Goal: Task Accomplishment & Management: Manage account settings

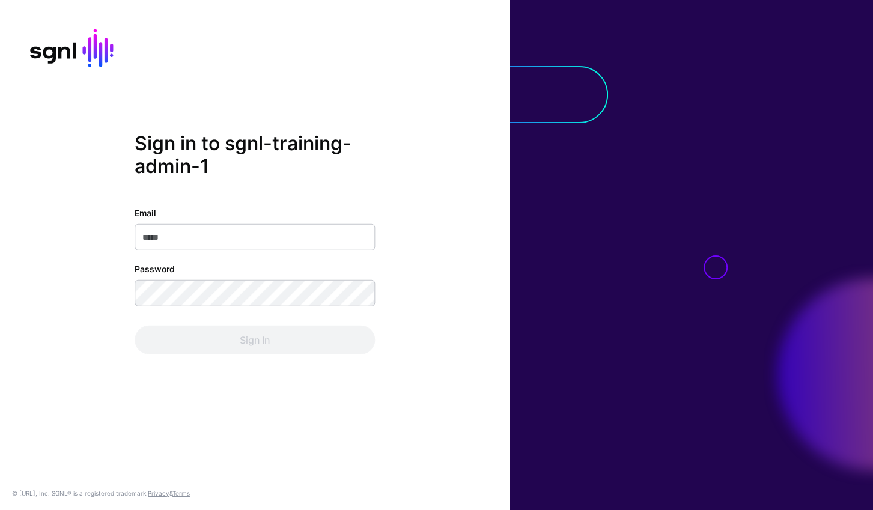
click at [304, 223] on div "Email" at bounding box center [255, 229] width 240 height 44
click at [294, 236] on input "Email" at bounding box center [255, 237] width 240 height 26
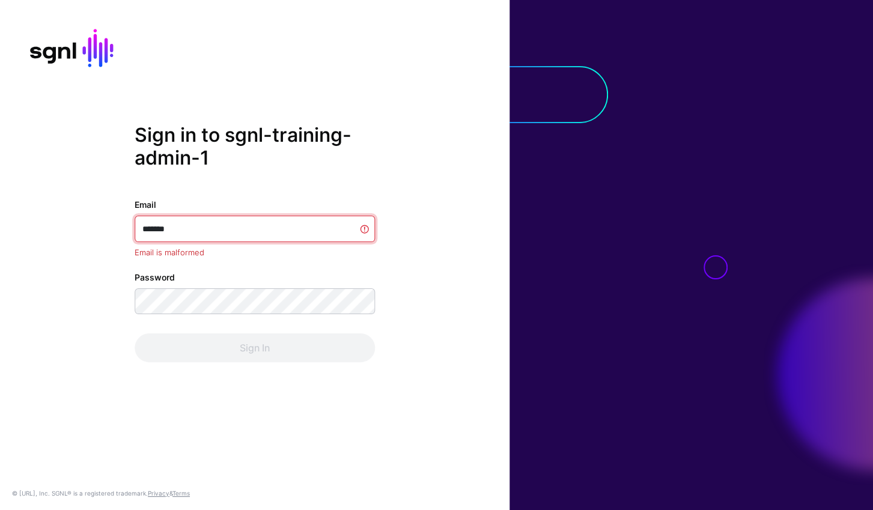
type input "********"
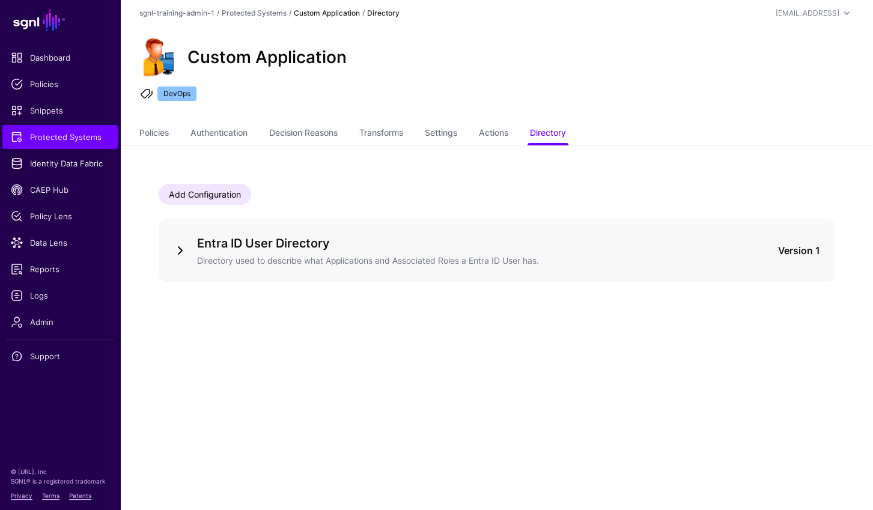
click at [182, 250] on link at bounding box center [180, 250] width 14 height 14
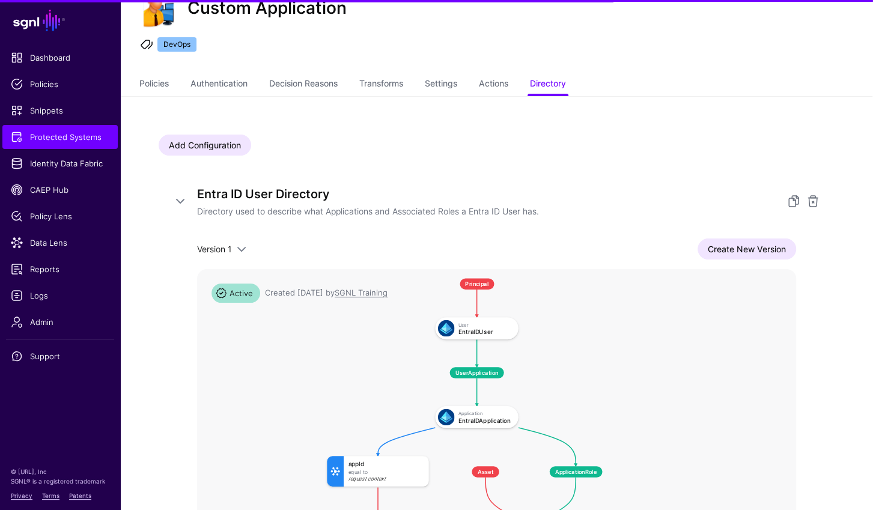
scroll to position [231, 0]
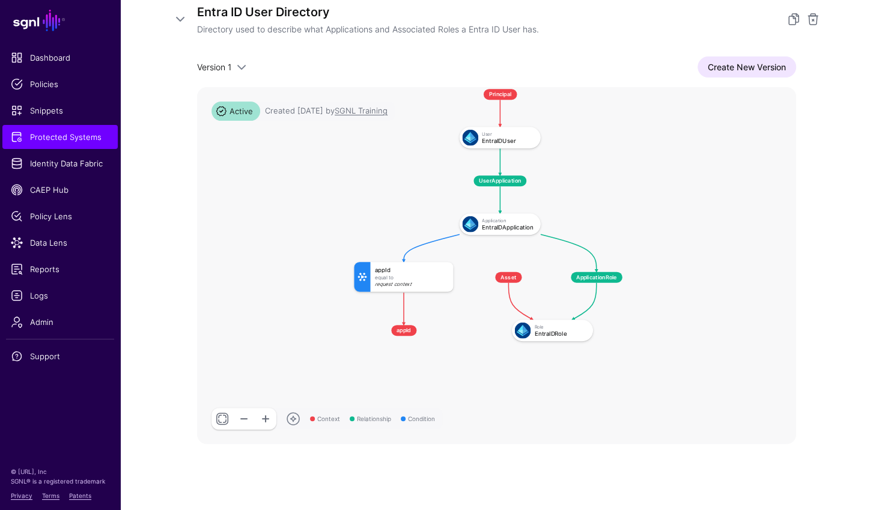
drag, startPoint x: 825, startPoint y: 203, endPoint x: 832, endPoint y: 231, distance: 28.6
click at [832, 231] on div "Entra ID User Directory Directory used to describe what Applications and Associ…" at bounding box center [497, 223] width 676 height 471
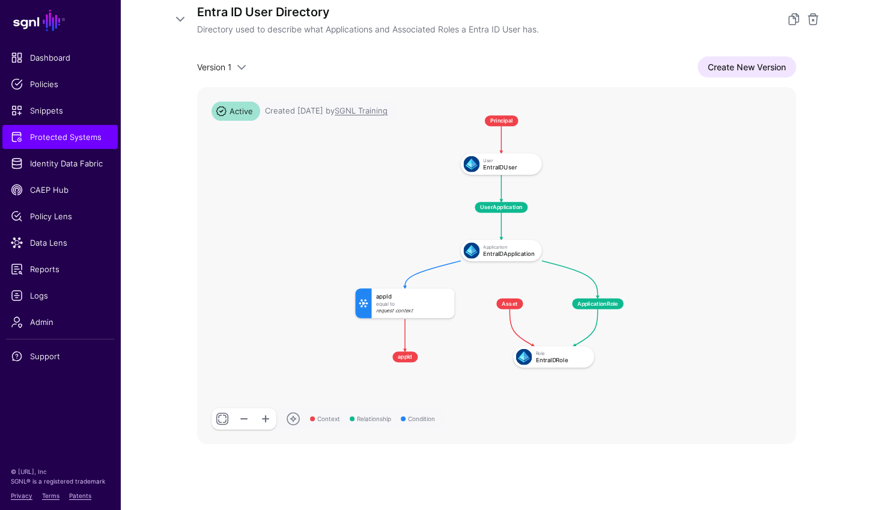
click at [691, 224] on rect at bounding box center [346, 107] width 44893 height 26774
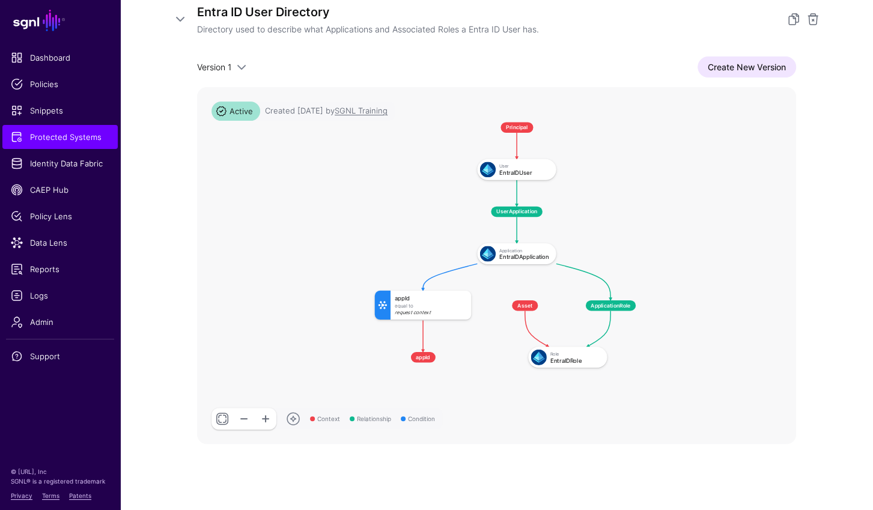
drag, startPoint x: 701, startPoint y: 221, endPoint x: 666, endPoint y: 228, distance: 35.0
click at [666, 228] on rect at bounding box center [366, 114] width 43696 height 26060
drag, startPoint x: 32, startPoint y: 325, endPoint x: 105, endPoint y: 316, distance: 73.9
click at [32, 325] on span "Admin" at bounding box center [60, 322] width 99 height 12
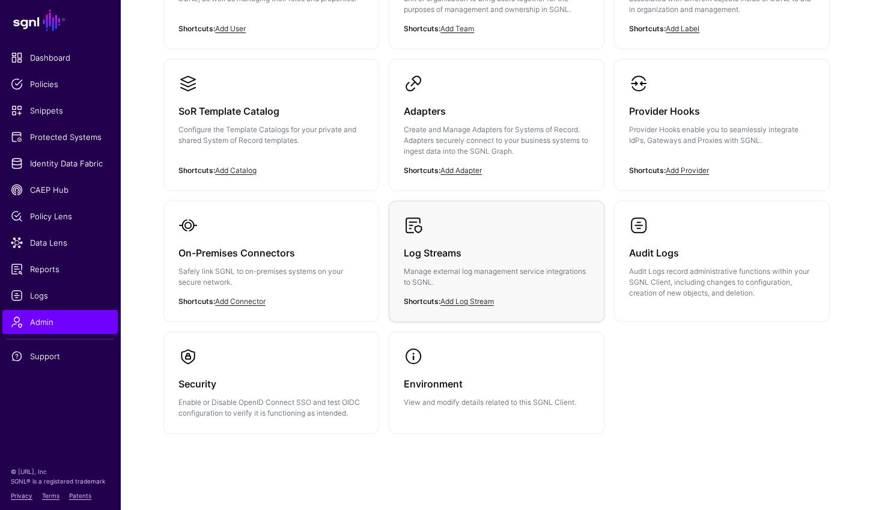
scroll to position [36, 0]
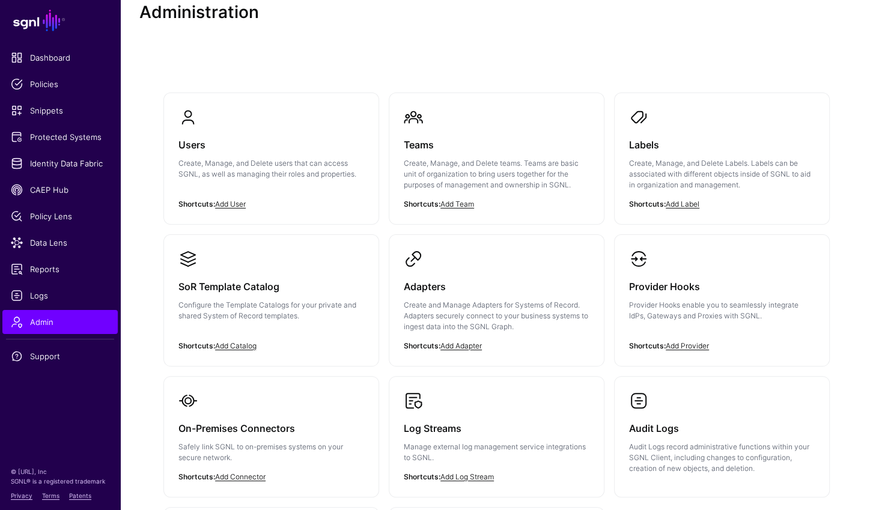
click at [303, 169] on p "Create, Manage, and Delete users that can access SGNL, as well as managing thei…" at bounding box center [271, 169] width 186 height 22
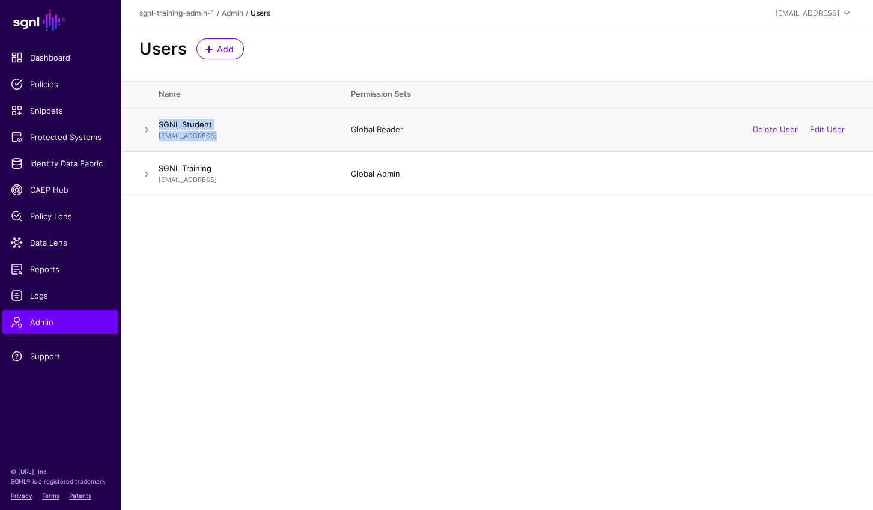
drag, startPoint x: 216, startPoint y: 138, endPoint x: 157, endPoint y: 117, distance: 61.8
click at [157, 117] on tr "SGNL Student [EMAIL_ADDRESS] Global Reader Delete User Edit User" at bounding box center [496, 130] width 753 height 44
click at [269, 157] on td "SGNL Training [EMAIL_ADDRESS]" at bounding box center [249, 174] width 180 height 44
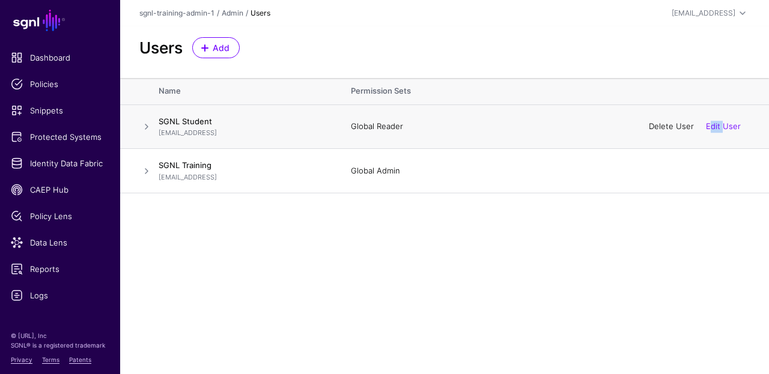
drag, startPoint x: 722, startPoint y: 127, endPoint x: 672, endPoint y: 129, distance: 50.5
click at [695, 129] on div "Delete User Edit User" at bounding box center [695, 127] width 110 height 30
drag, startPoint x: 666, startPoint y: 129, endPoint x: 733, endPoint y: 133, distance: 66.8
click at [738, 136] on div "Delete User Edit User" at bounding box center [695, 127] width 110 height 30
click at [725, 126] on link "Edit User" at bounding box center [723, 126] width 35 height 10
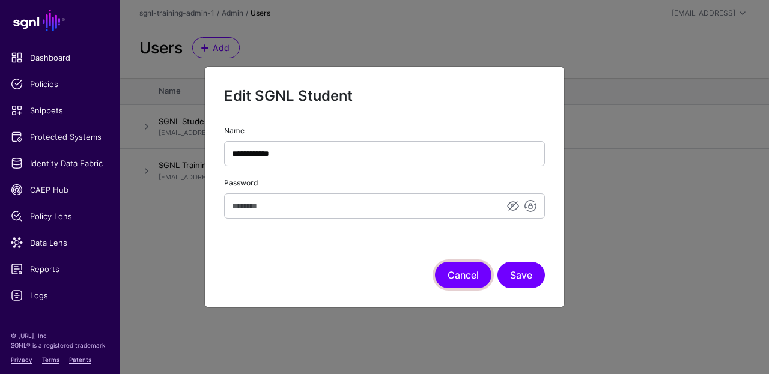
click at [459, 273] on button "Cancel" at bounding box center [463, 275] width 56 height 26
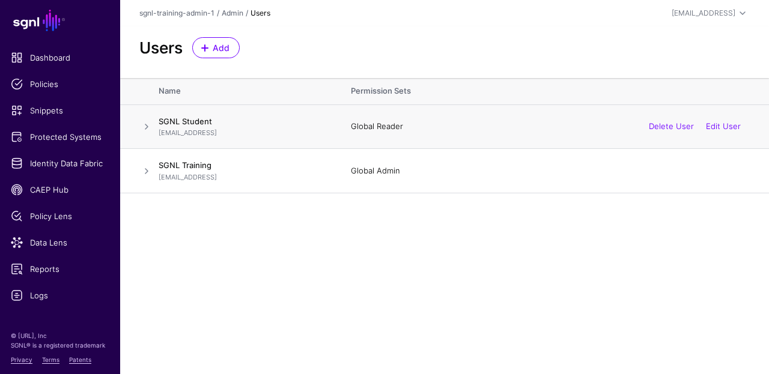
click at [148, 125] on span at bounding box center [146, 127] width 14 height 14
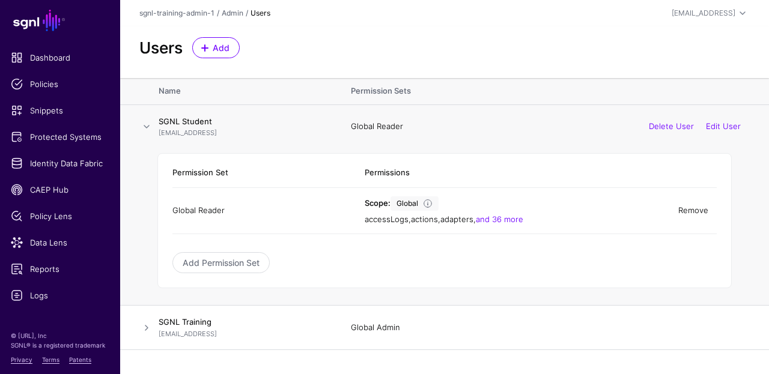
click at [697, 212] on link "Remove" at bounding box center [694, 211] width 30 height 10
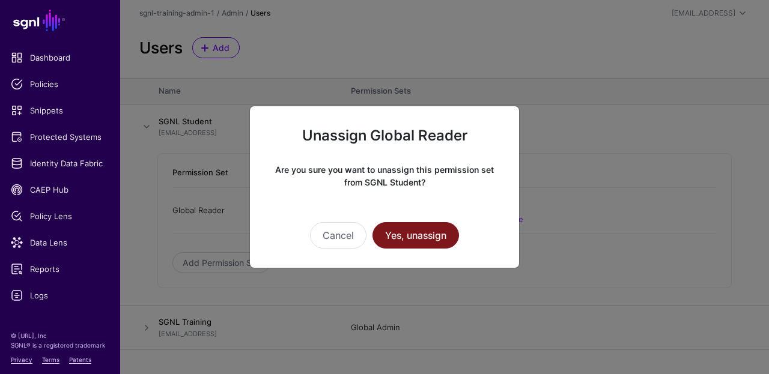
click at [435, 232] on button "Yes, unassign" at bounding box center [416, 235] width 87 height 26
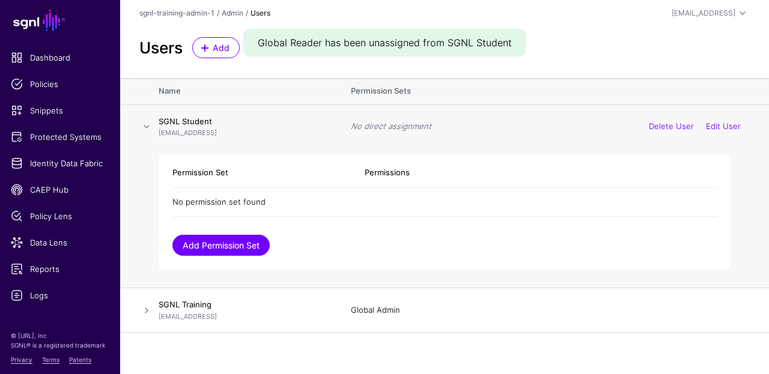
click at [255, 243] on link "Add Permission Set" at bounding box center [220, 245] width 97 height 21
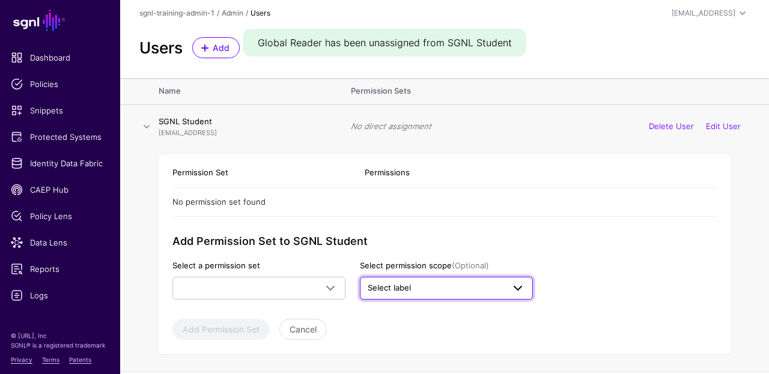
click at [442, 279] on link "Select label" at bounding box center [446, 288] width 173 height 23
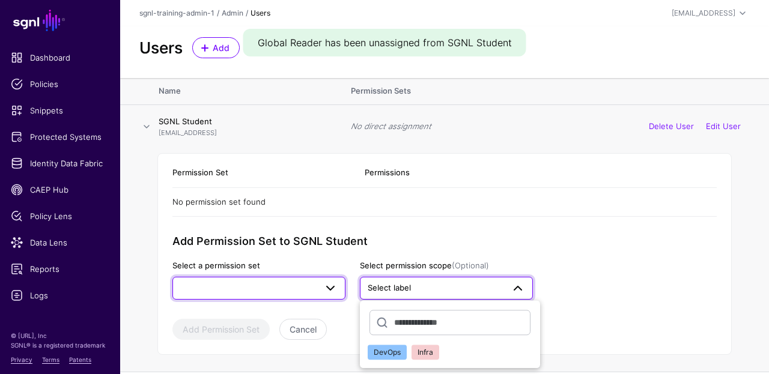
click at [317, 290] on span at bounding box center [327, 288] width 22 height 14
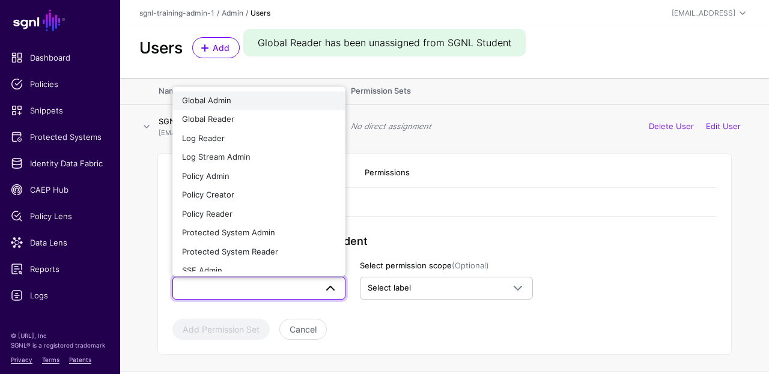
click at [257, 102] on div "Global Admin" at bounding box center [259, 101] width 154 height 12
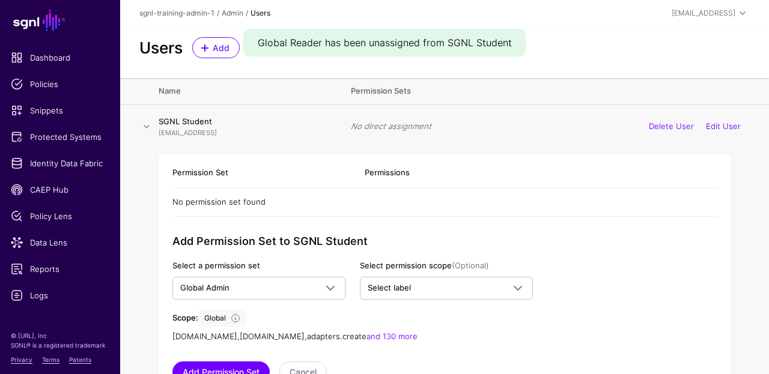
scroll to position [83, 0]
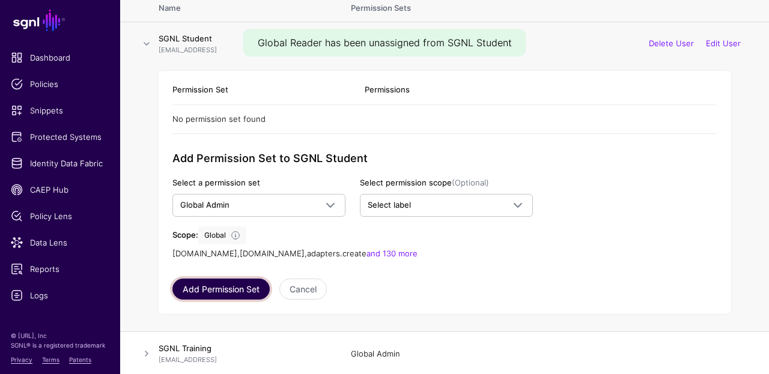
click at [216, 284] on button "Add Permission Set" at bounding box center [220, 289] width 97 height 21
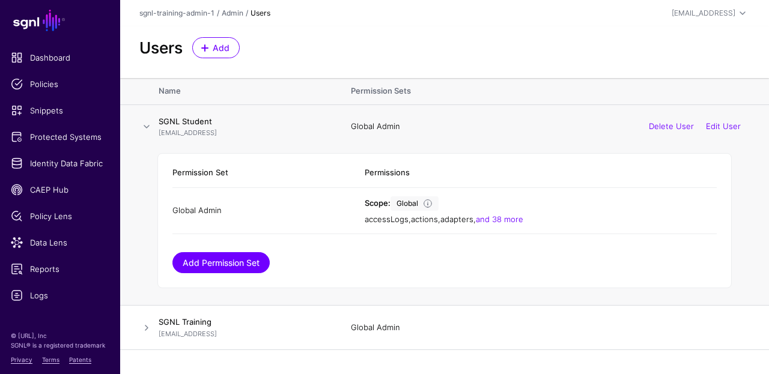
click at [234, 268] on link "Add Permission Set" at bounding box center [220, 262] width 97 height 21
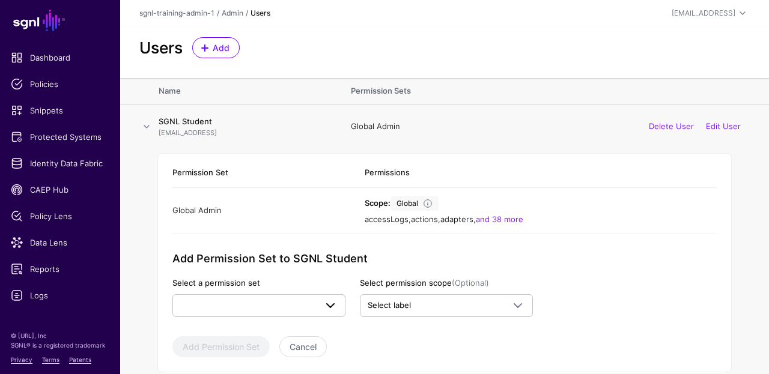
scroll to position [57, 0]
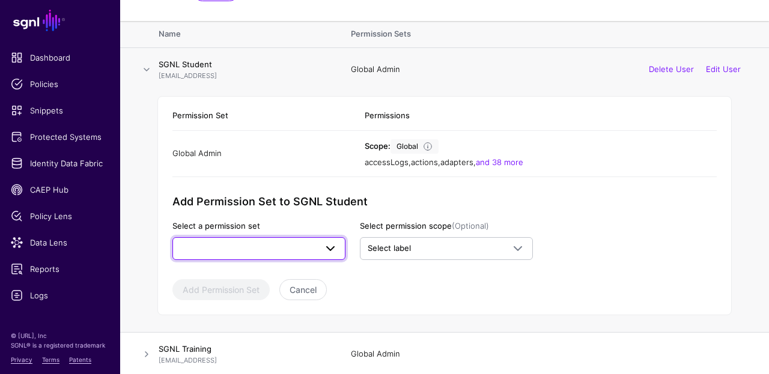
click at [306, 242] on span at bounding box center [258, 249] width 157 height 14
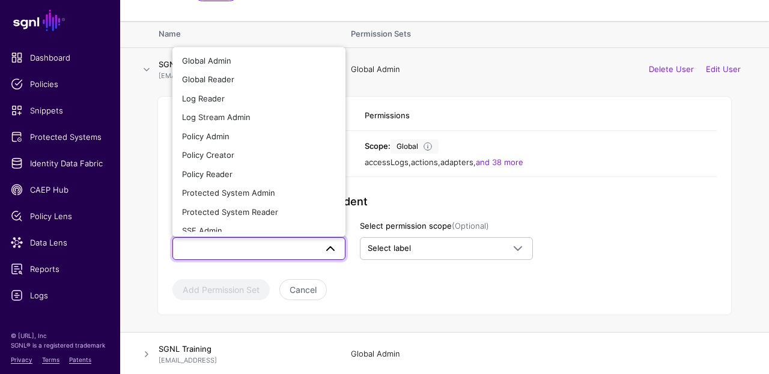
click at [453, 58] on td "Global Admin Delete User Edit User" at bounding box center [554, 69] width 430 height 44
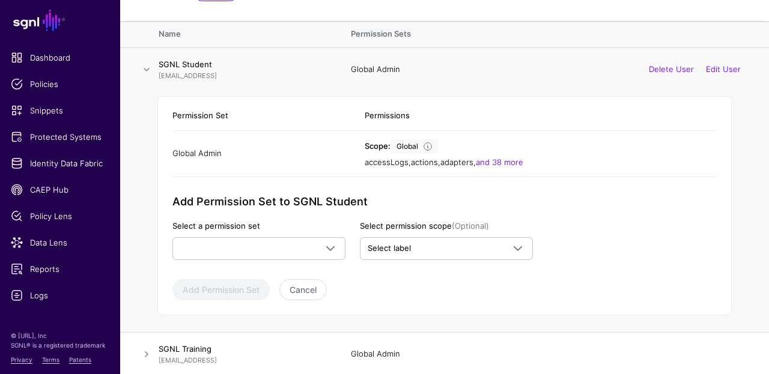
click at [143, 66] on span at bounding box center [146, 70] width 14 height 14
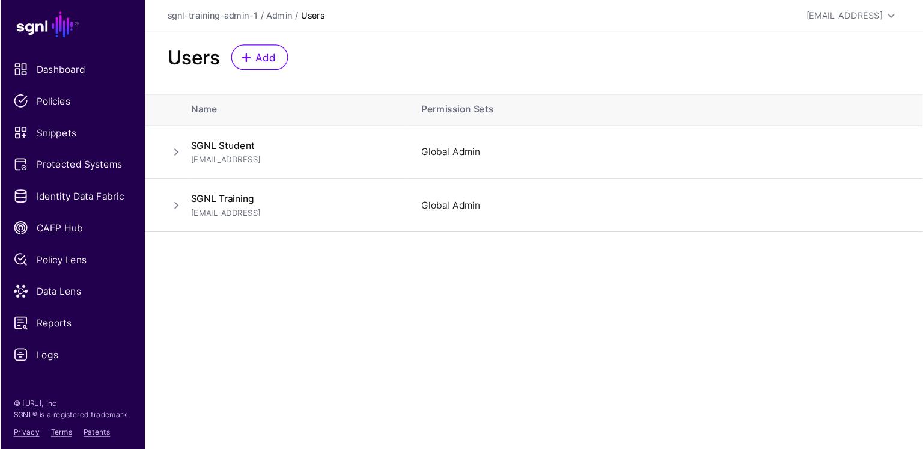
scroll to position [0, 0]
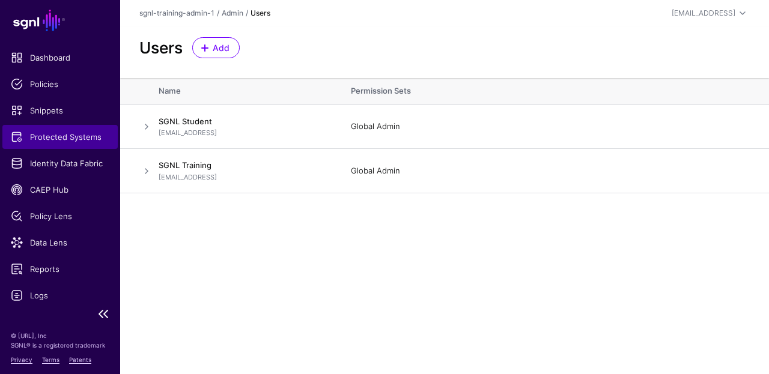
click at [85, 138] on span "Protected Systems" at bounding box center [60, 137] width 99 height 12
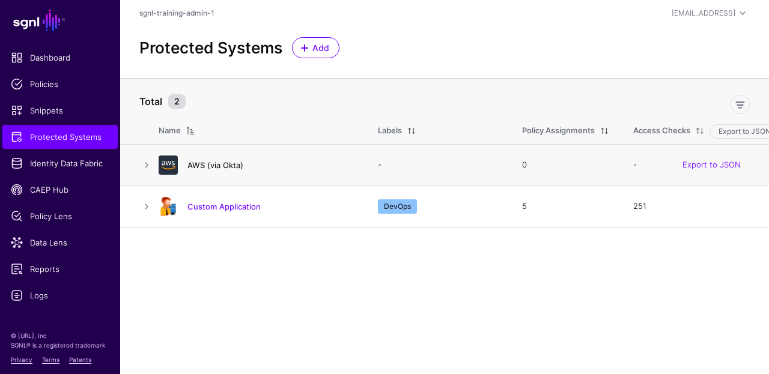
click at [223, 163] on link "AWS (via Okta)" at bounding box center [216, 165] width 56 height 10
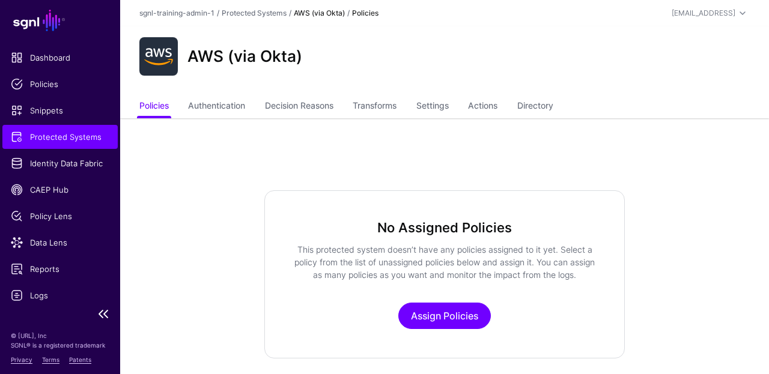
click at [65, 139] on span "Protected Systems" at bounding box center [60, 137] width 99 height 12
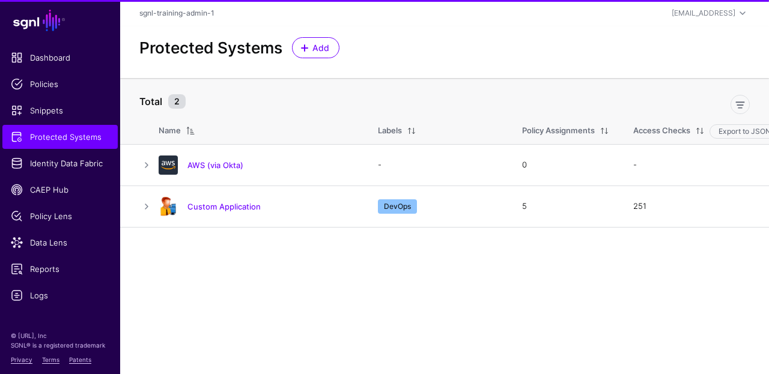
drag, startPoint x: 228, startPoint y: 207, endPoint x: 237, endPoint y: 205, distance: 9.3
click at [228, 207] on link "Custom Application" at bounding box center [224, 207] width 73 height 10
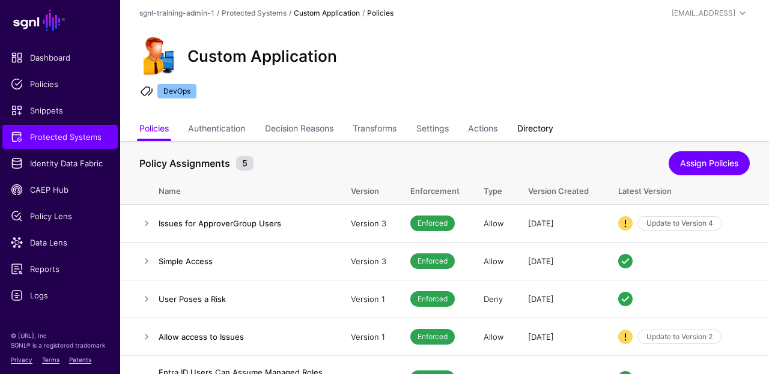
click at [540, 131] on link "Directory" at bounding box center [535, 129] width 36 height 23
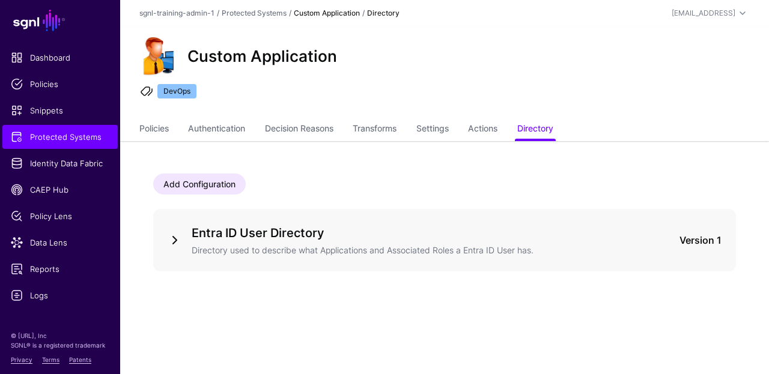
click at [179, 239] on link at bounding box center [175, 240] width 14 height 14
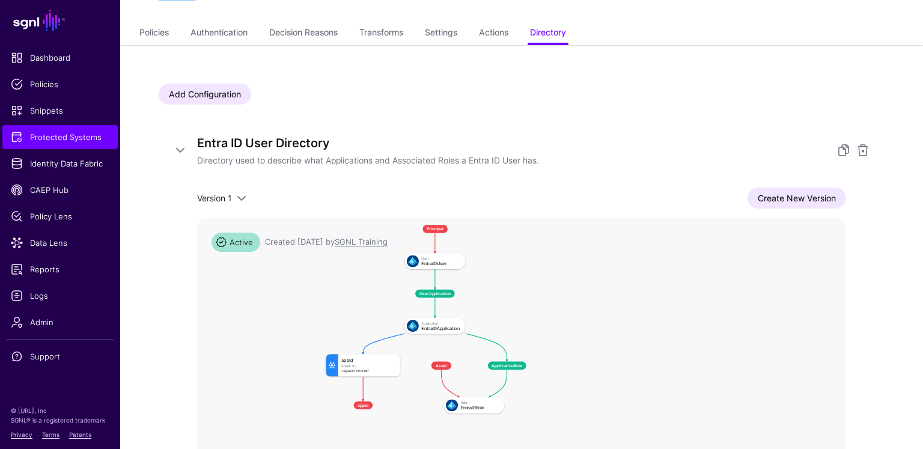
scroll to position [113, 0]
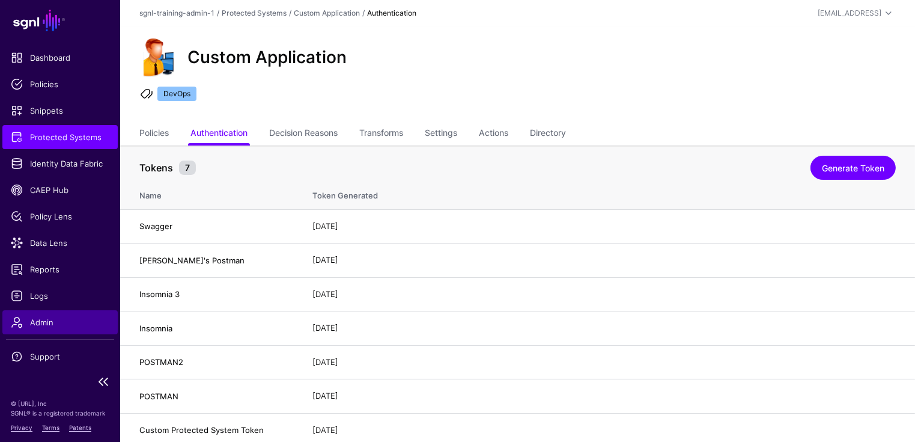
click at [41, 331] on link "Admin" at bounding box center [59, 322] width 115 height 24
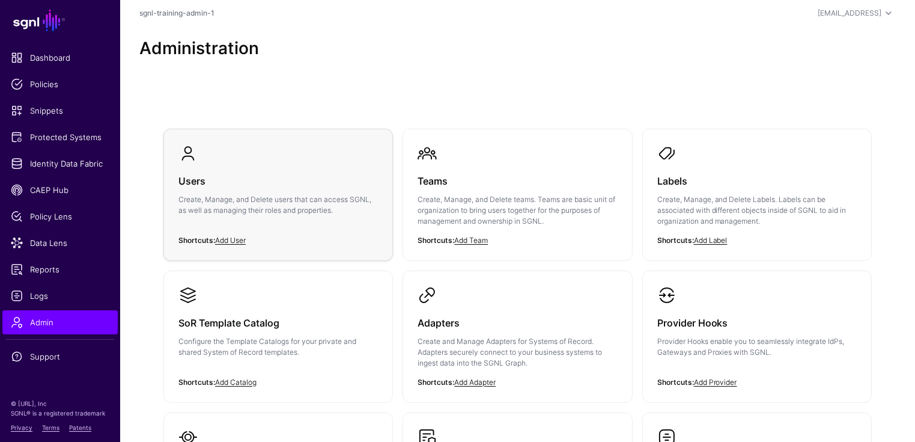
click at [278, 186] on h3 "Users" at bounding box center [278, 180] width 200 height 17
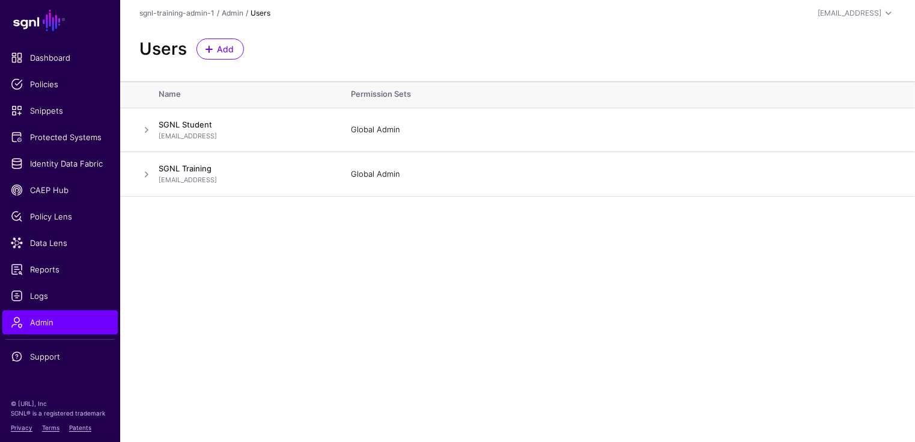
click at [249, 52] on div "Users Add" at bounding box center [518, 48] width 766 height 21
click at [242, 58] on div "Add" at bounding box center [220, 48] width 57 height 21
click at [235, 53] on link "Add" at bounding box center [220, 48] width 47 height 21
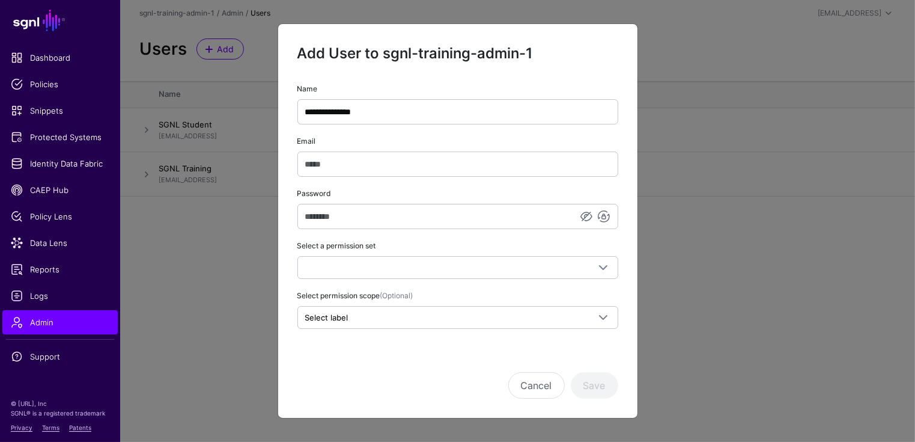
type input "**********"
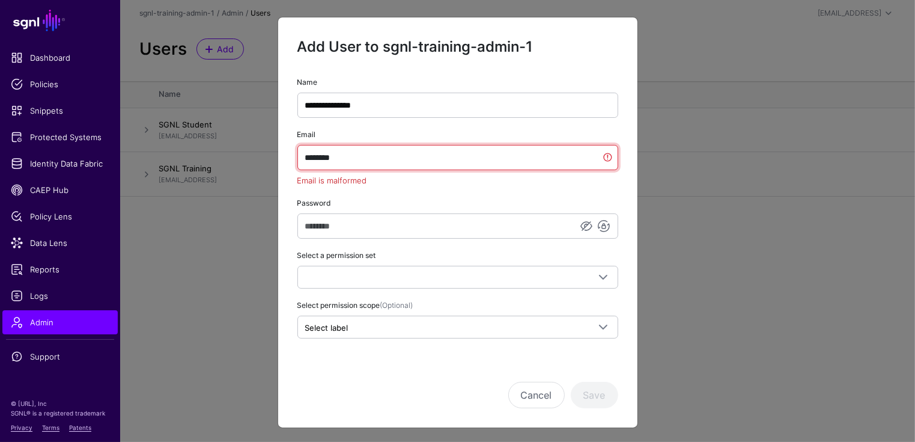
drag, startPoint x: 348, startPoint y: 158, endPoint x: 290, endPoint y: 152, distance: 58.0
click at [290, 152] on div "**********" at bounding box center [457, 207] width 359 height 264
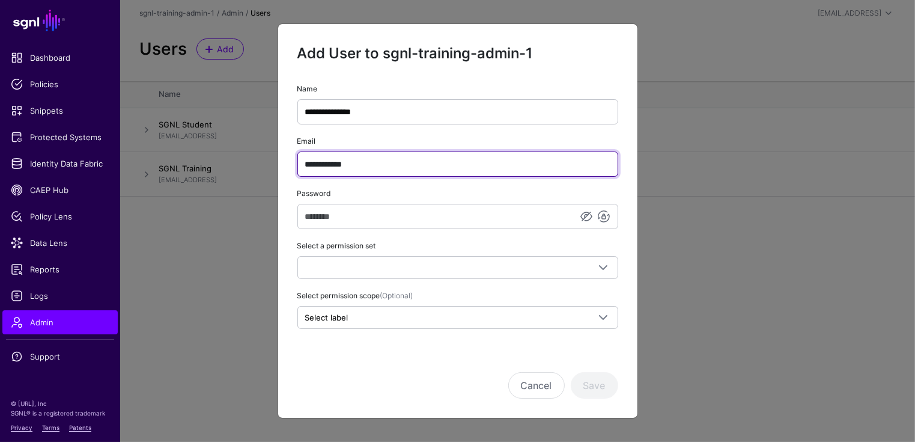
type input "**********"
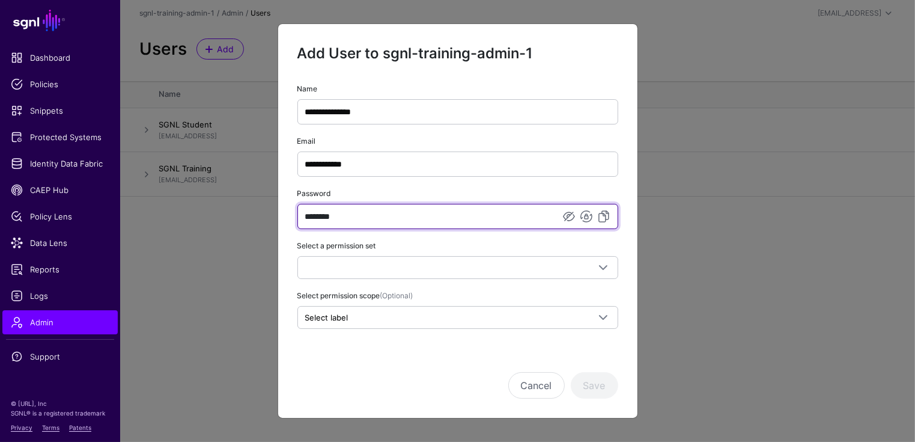
type input "********"
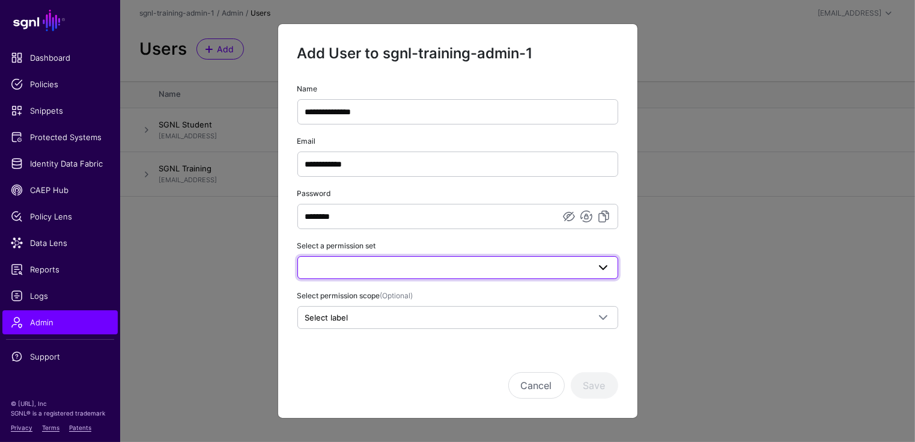
click at [597, 269] on span at bounding box center [603, 267] width 14 height 14
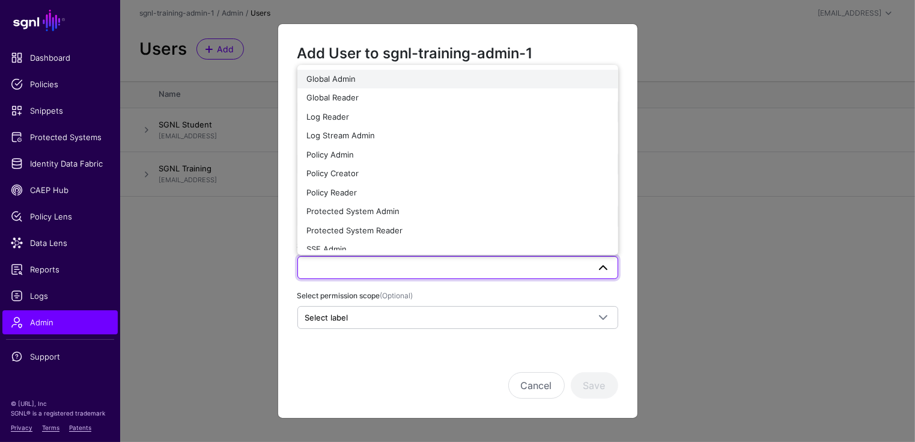
click at [386, 78] on div "Global Admin" at bounding box center [458, 79] width 302 height 12
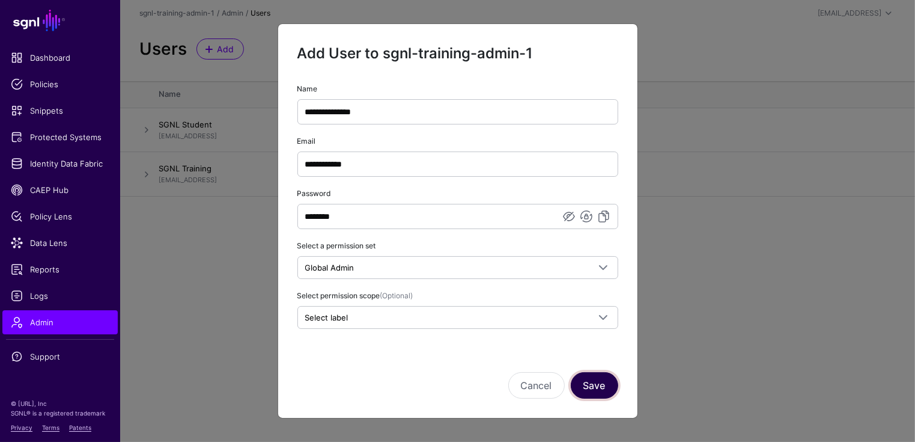
click at [608, 380] on button "Save" at bounding box center [594, 385] width 47 height 26
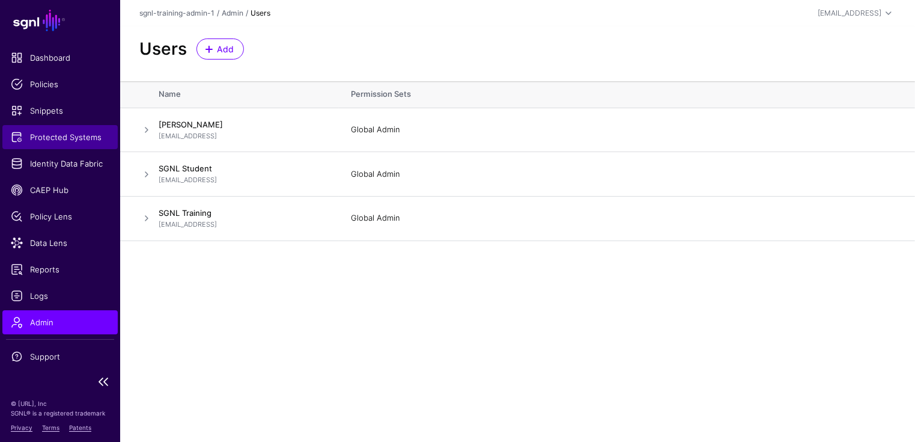
click at [64, 138] on span "Protected Systems" at bounding box center [60, 137] width 99 height 12
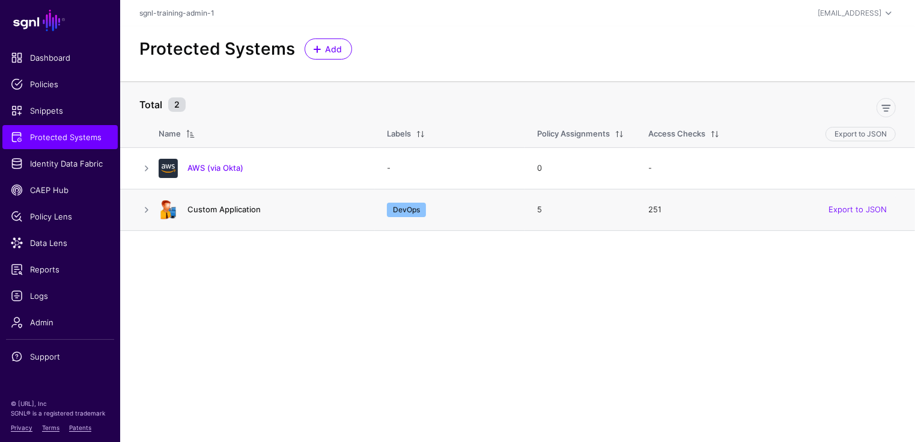
click at [227, 209] on link "Custom Application" at bounding box center [224, 209] width 73 height 10
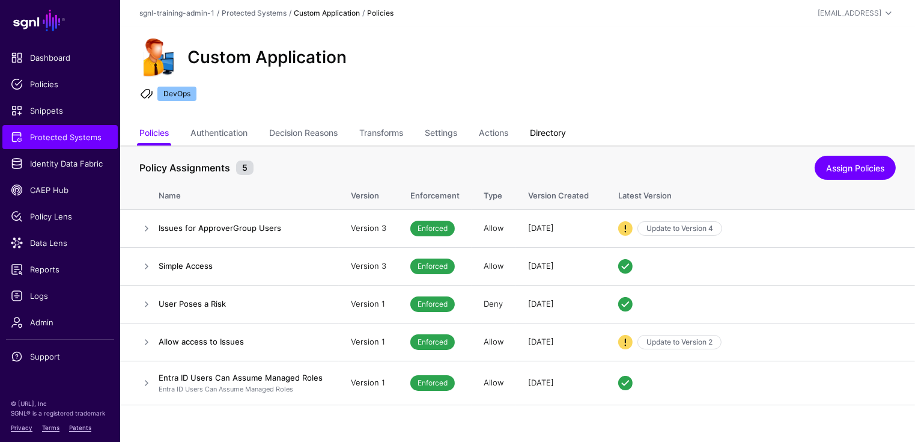
click at [563, 130] on link "Directory" at bounding box center [548, 134] width 36 height 23
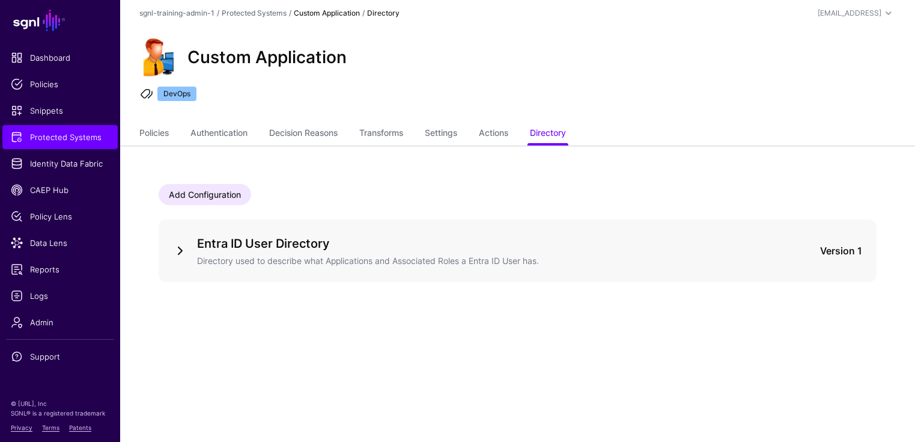
click at [186, 246] on link at bounding box center [180, 250] width 14 height 14
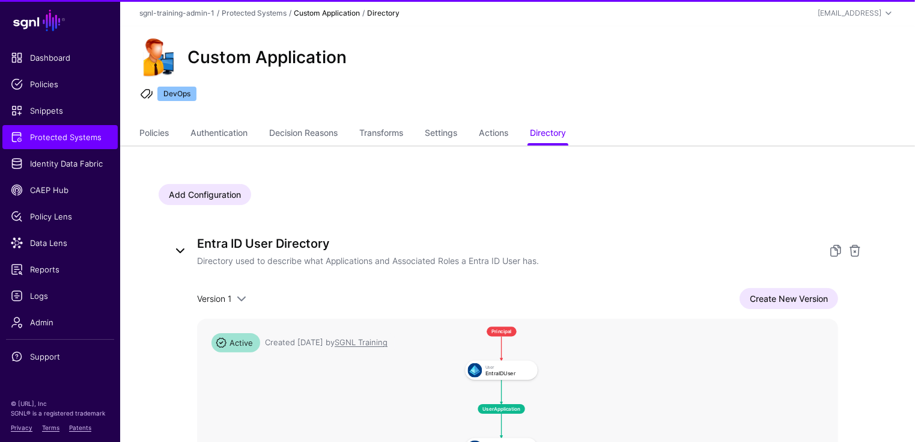
click at [179, 250] on link at bounding box center [180, 250] width 14 height 14
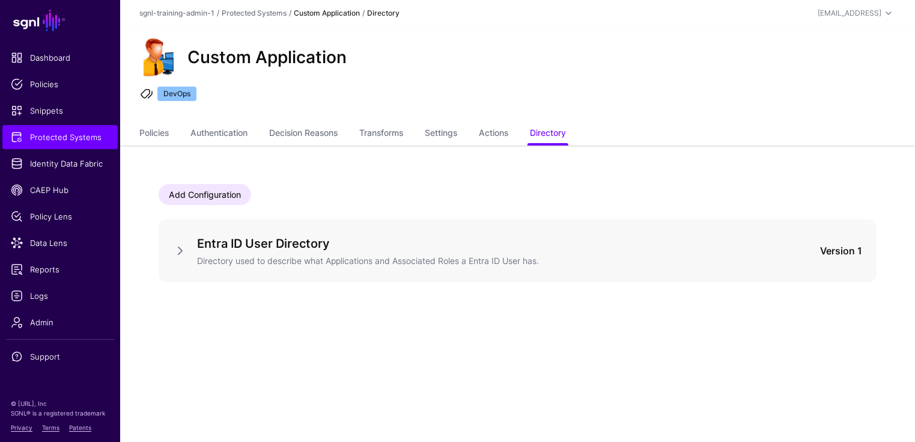
click at [165, 263] on div "Entra ID User Directory Directory used to describe what Applications and Associ…" at bounding box center [518, 250] width 718 height 63
click at [177, 249] on link at bounding box center [180, 250] width 14 height 14
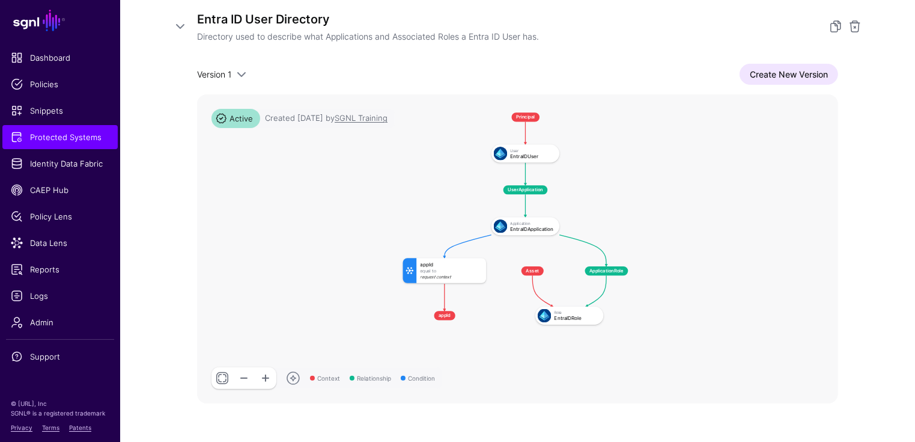
scroll to position [218, 0]
